Goal: Communication & Community: Answer question/provide support

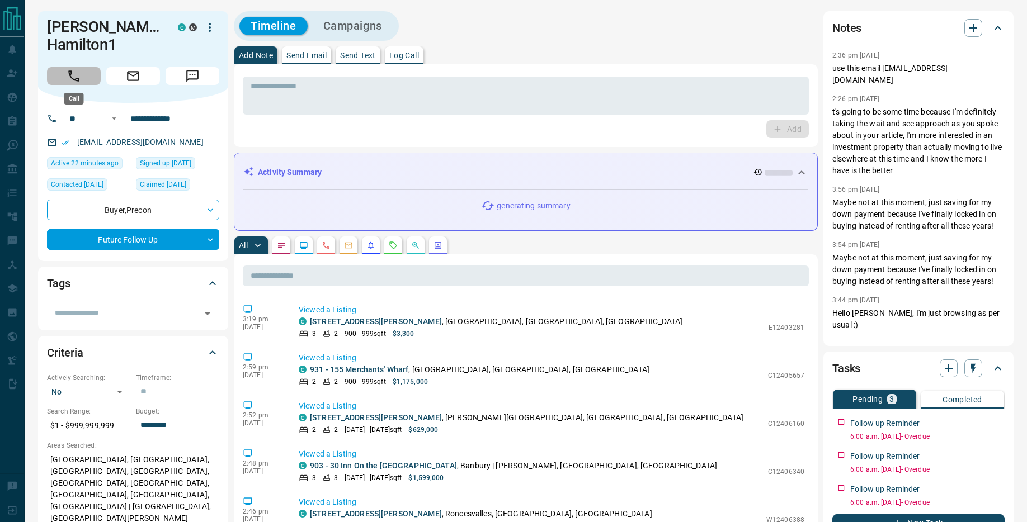
click at [72, 76] on icon "Call" at bounding box center [74, 76] width 15 height 15
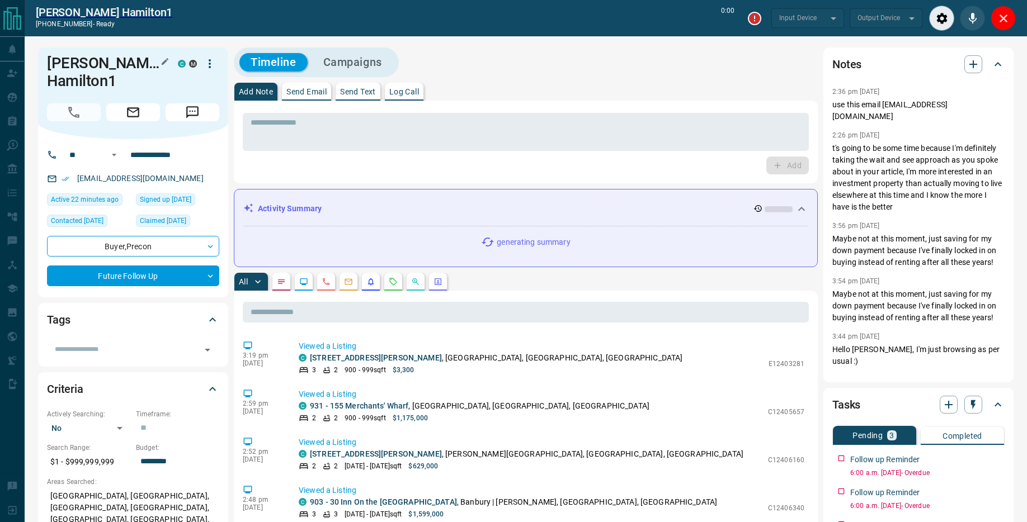
type input "*******"
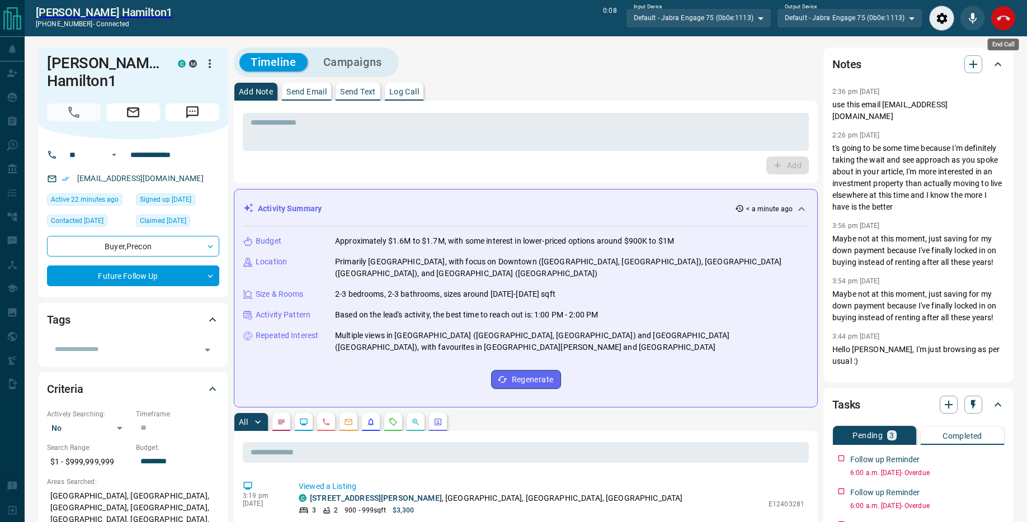
scroll to position [2, 0]
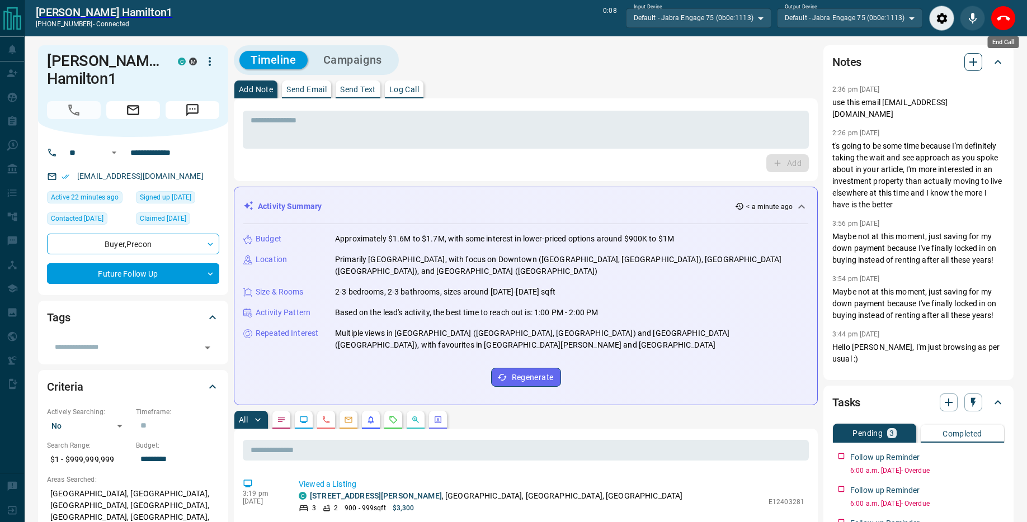
drag, startPoint x: 1004, startPoint y: 25, endPoint x: 981, endPoint y: 30, distance: 23.5
click at [1004, 25] on button "End Call" at bounding box center [1002, 18] width 25 height 25
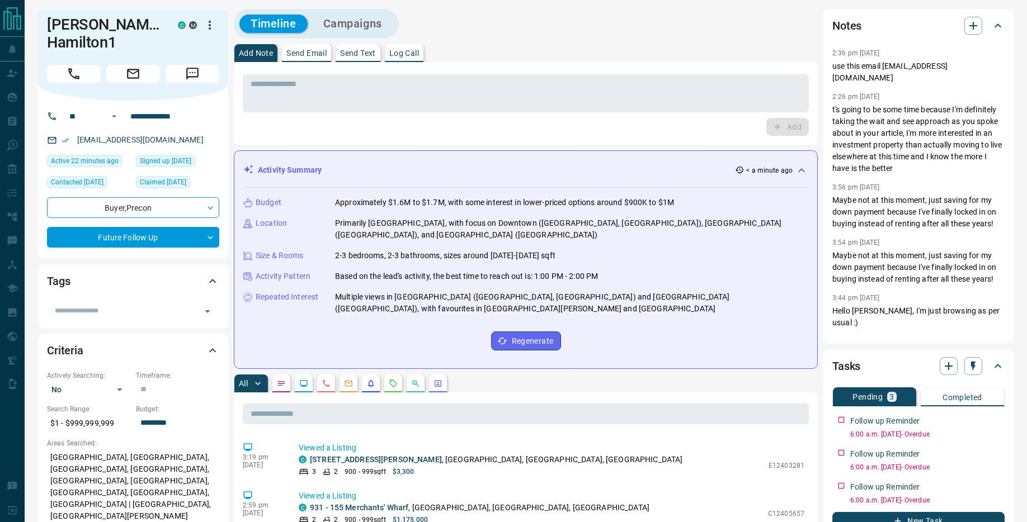
scroll to position [0, 0]
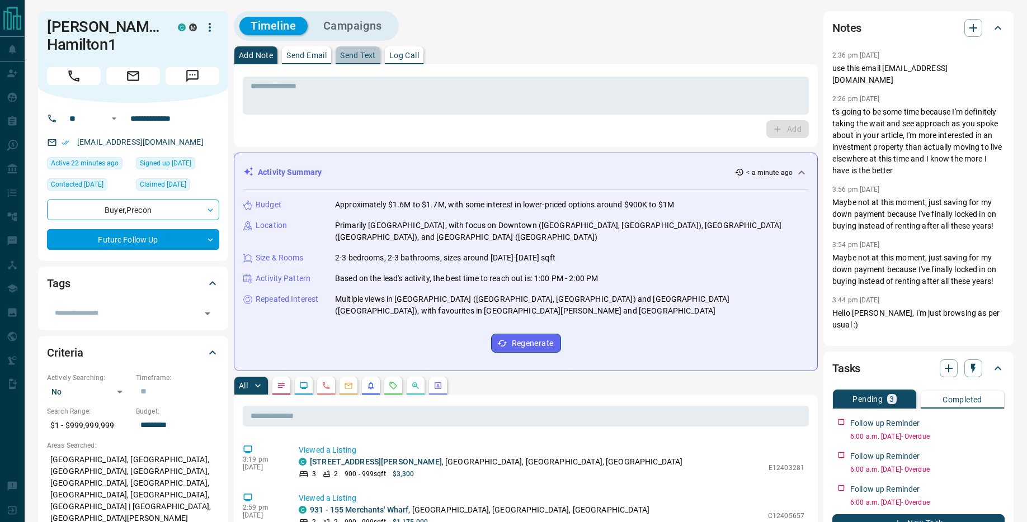
click at [353, 53] on p "Send Text" at bounding box center [358, 55] width 36 height 8
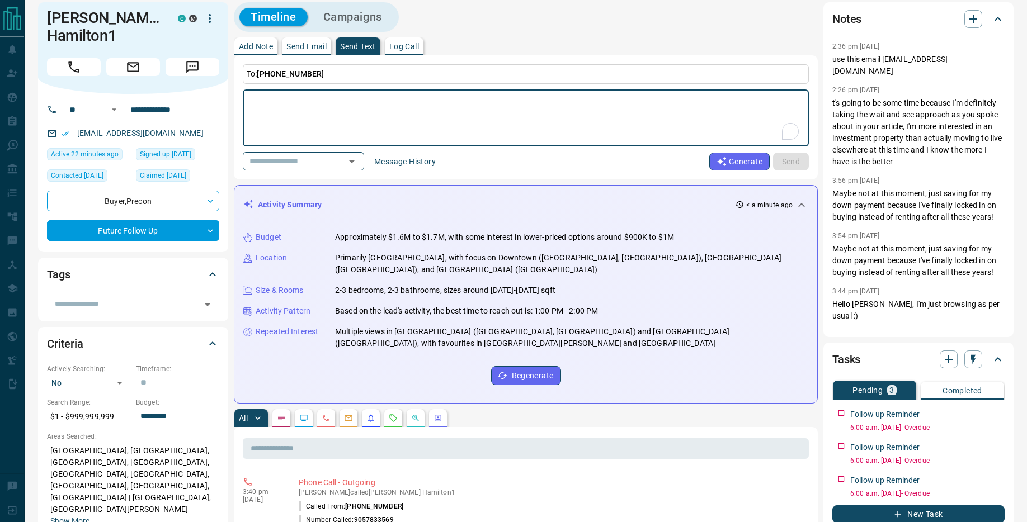
click at [414, 167] on button "Message History" at bounding box center [404, 162] width 75 height 18
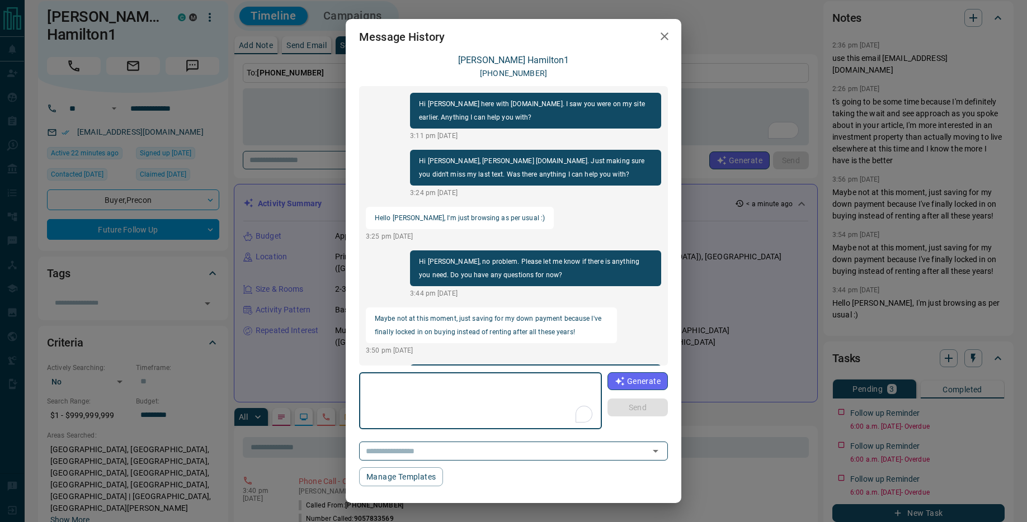
scroll to position [859, 0]
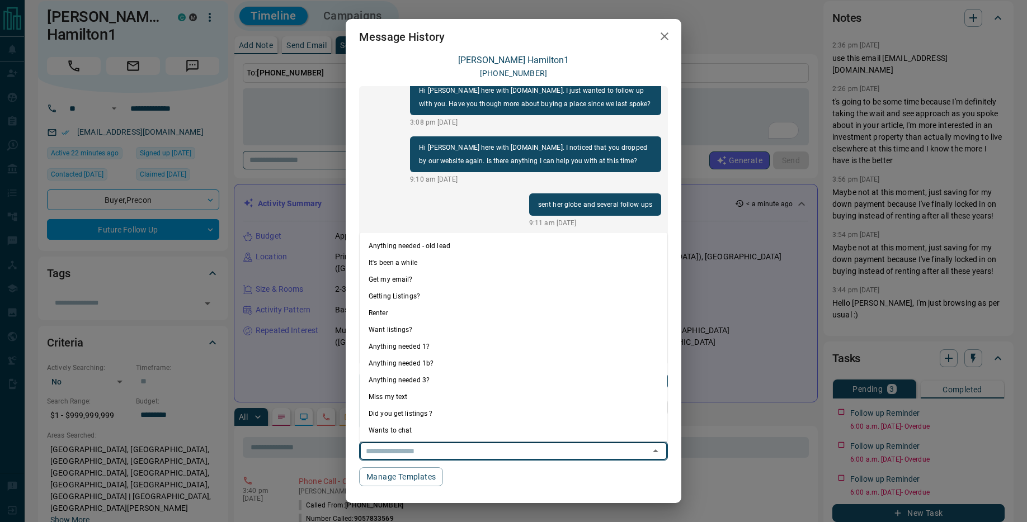
click at [510, 457] on input "text" at bounding box center [497, 451] width 272 height 14
click at [473, 349] on li "Anything needed 1?" at bounding box center [514, 346] width 308 height 17
type textarea "**********"
type input "**********"
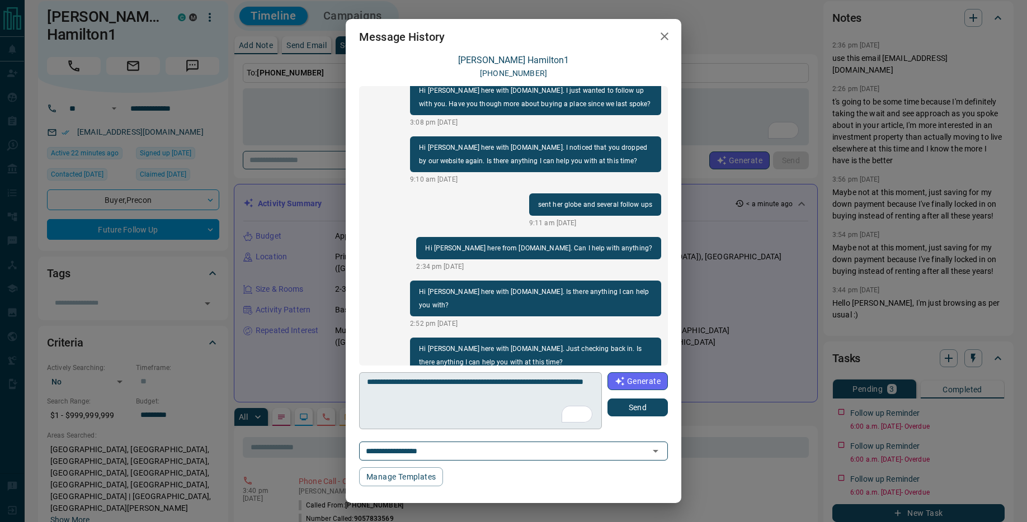
scroll to position [858, 0]
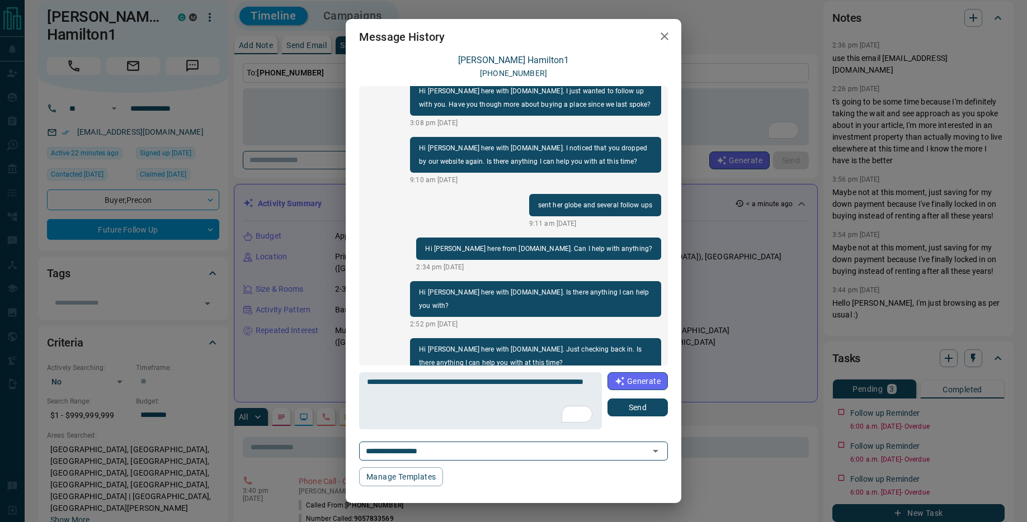
click at [640, 405] on button "Send" at bounding box center [637, 408] width 60 height 18
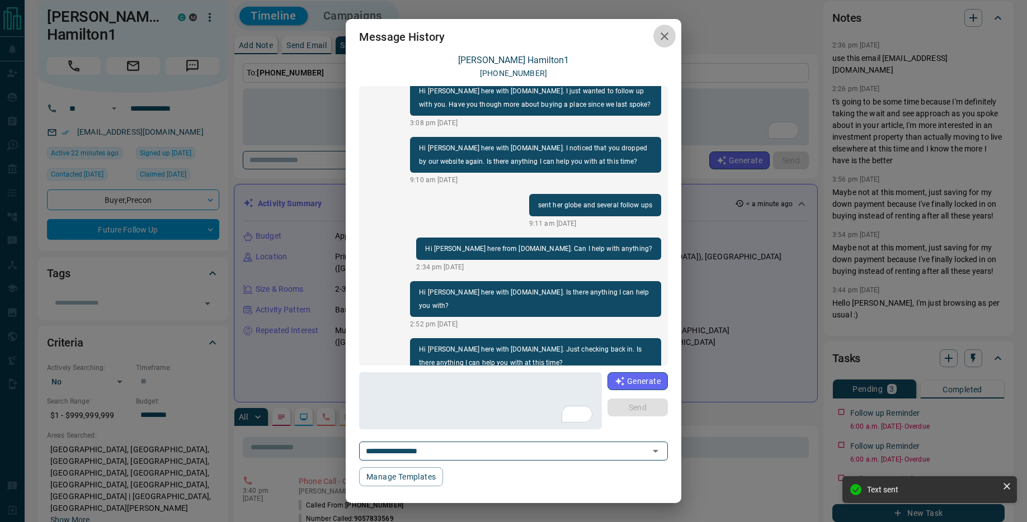
scroll to position [903, 0]
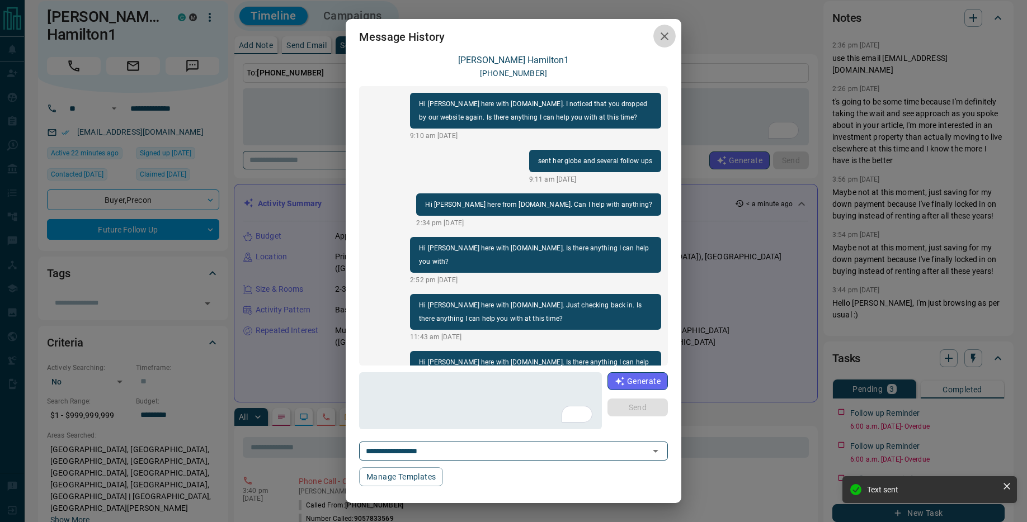
click at [668, 36] on icon "button" at bounding box center [664, 36] width 13 height 13
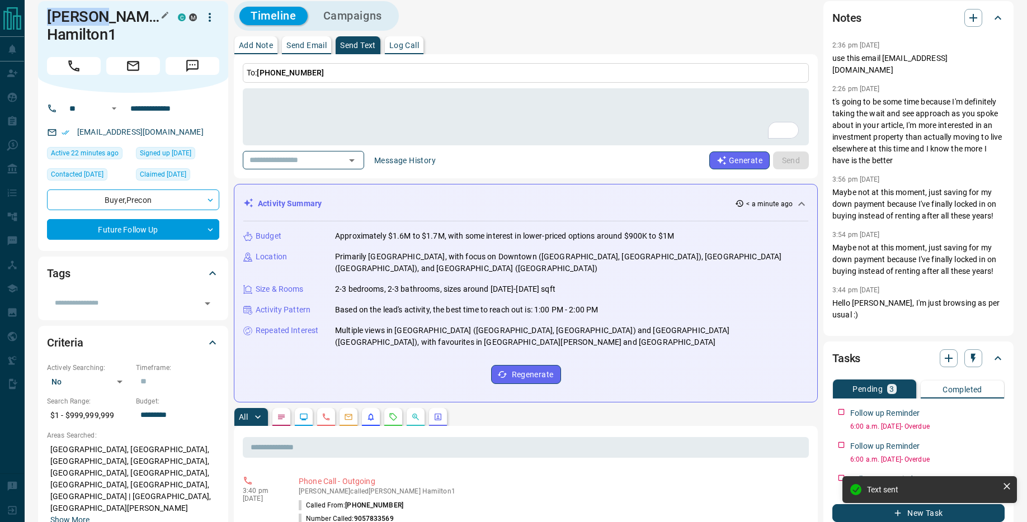
drag, startPoint x: 95, startPoint y: 16, endPoint x: 47, endPoint y: 18, distance: 48.2
click at [47, 18] on h1 "[PERSON_NAME] Hamilton1" at bounding box center [104, 26] width 114 height 36
copy h1 "[PERSON_NAME]"
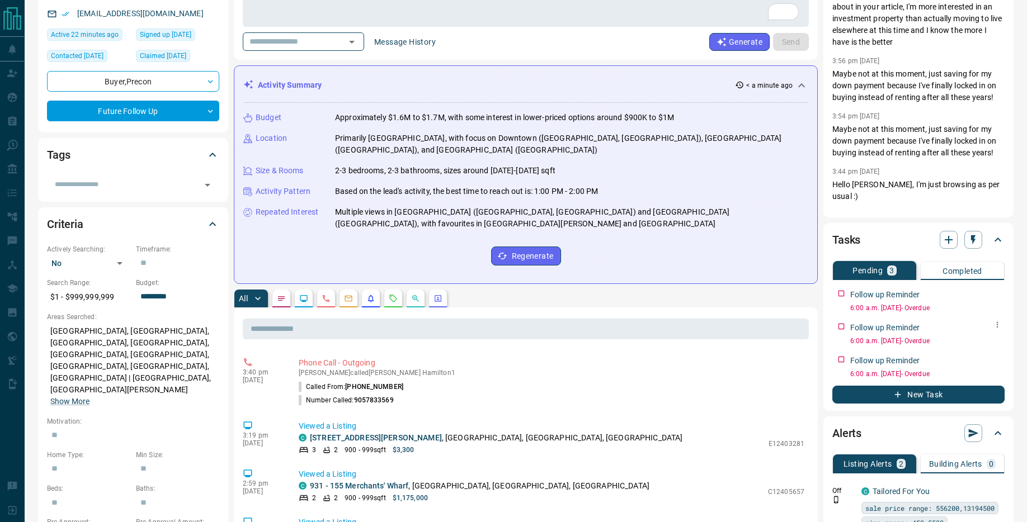
scroll to position [143, 0]
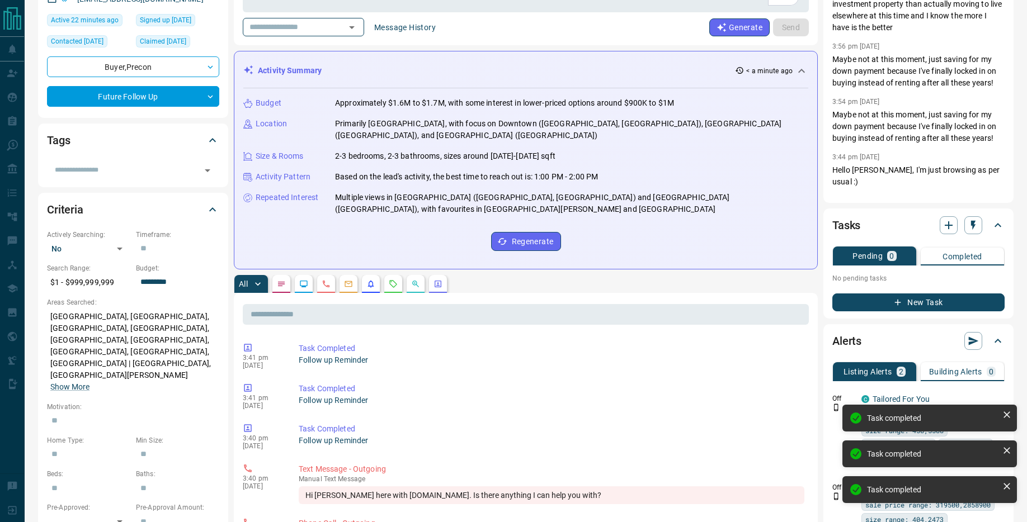
click at [927, 303] on button "New Task" at bounding box center [918, 303] width 172 height 18
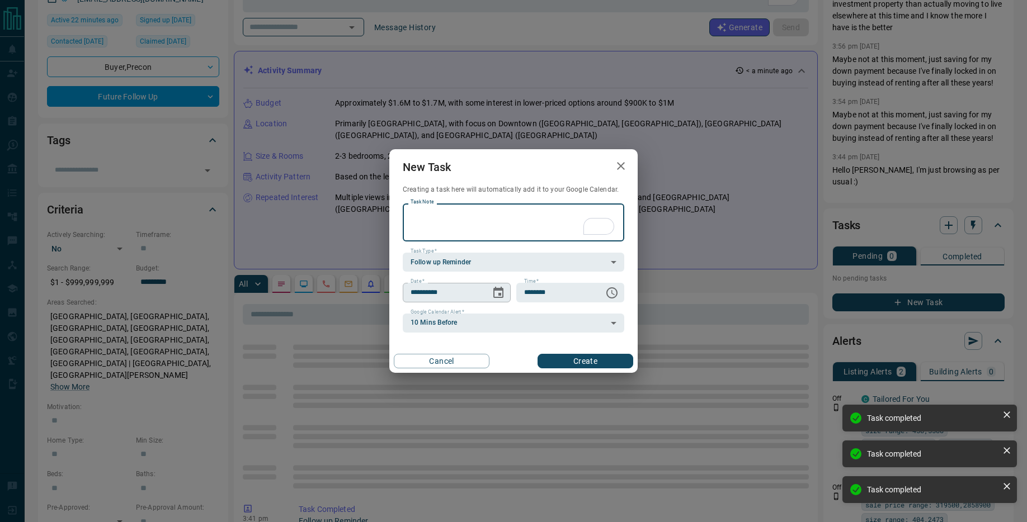
click at [500, 291] on icon "Choose date, selected date is Sep 17, 2025" at bounding box center [498, 292] width 13 height 13
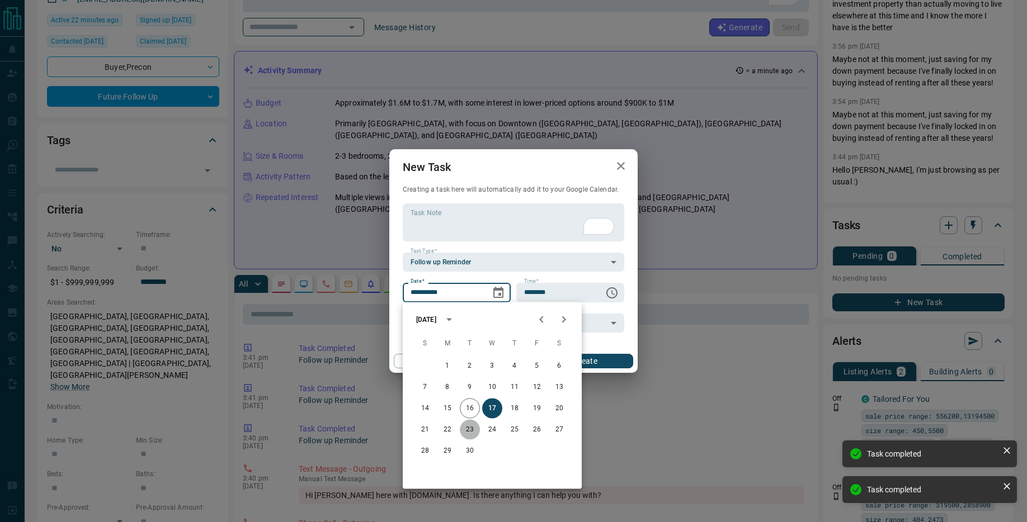
click at [466, 427] on button "23" at bounding box center [470, 430] width 20 height 20
type input "**********"
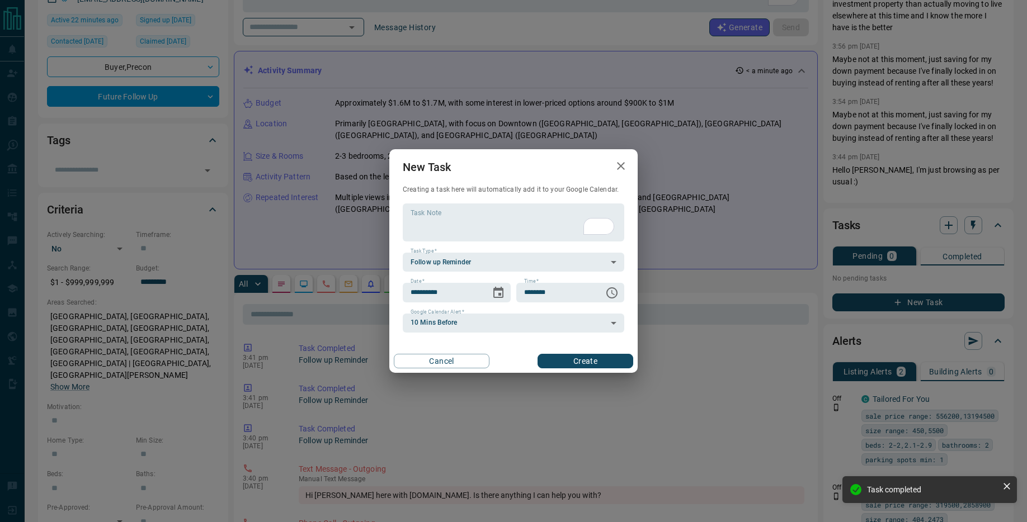
click at [576, 365] on button "Create" at bounding box center [585, 361] width 96 height 15
